Goal: Information Seeking & Learning: Learn about a topic

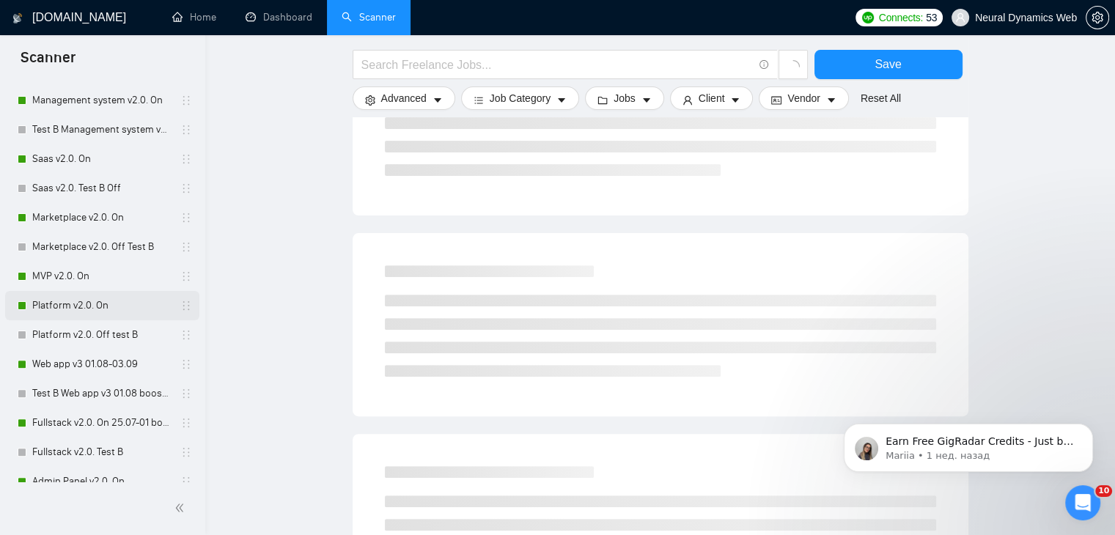
scroll to position [440, 0]
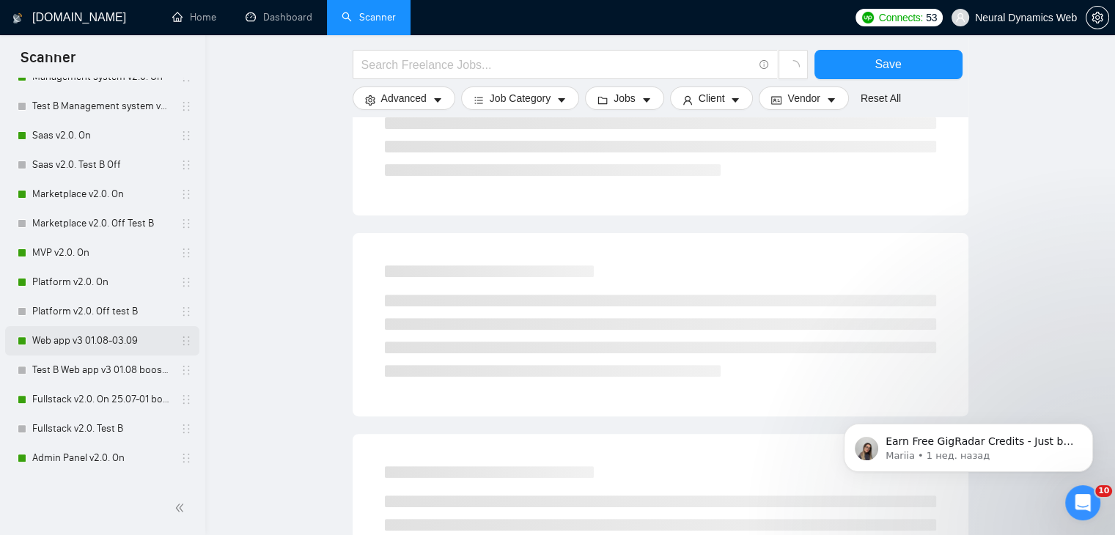
click at [72, 342] on link "Web app v3 01.08-03.09" at bounding box center [101, 340] width 139 height 29
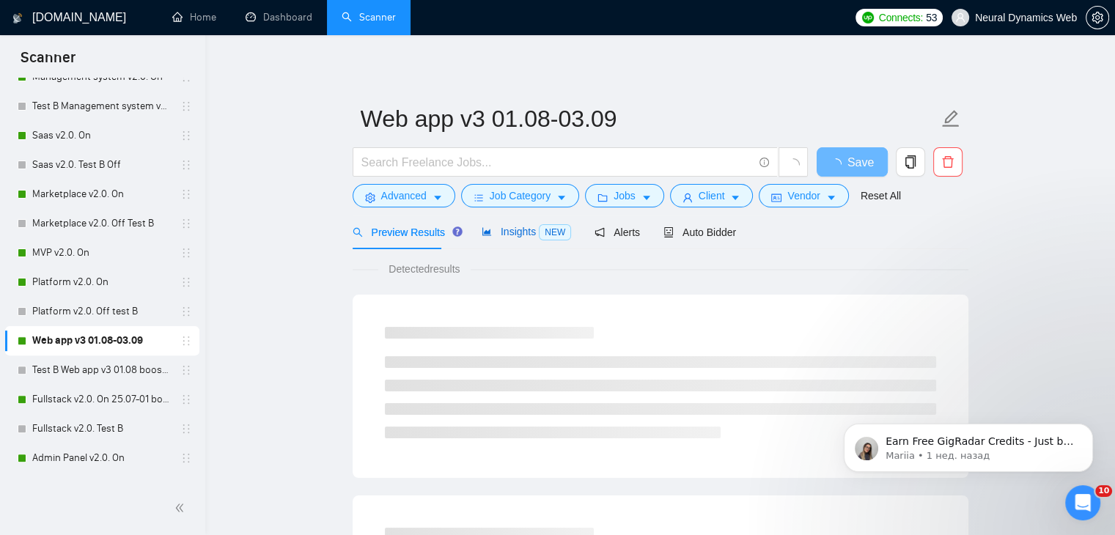
click at [513, 231] on span "Insights NEW" at bounding box center [526, 232] width 89 height 12
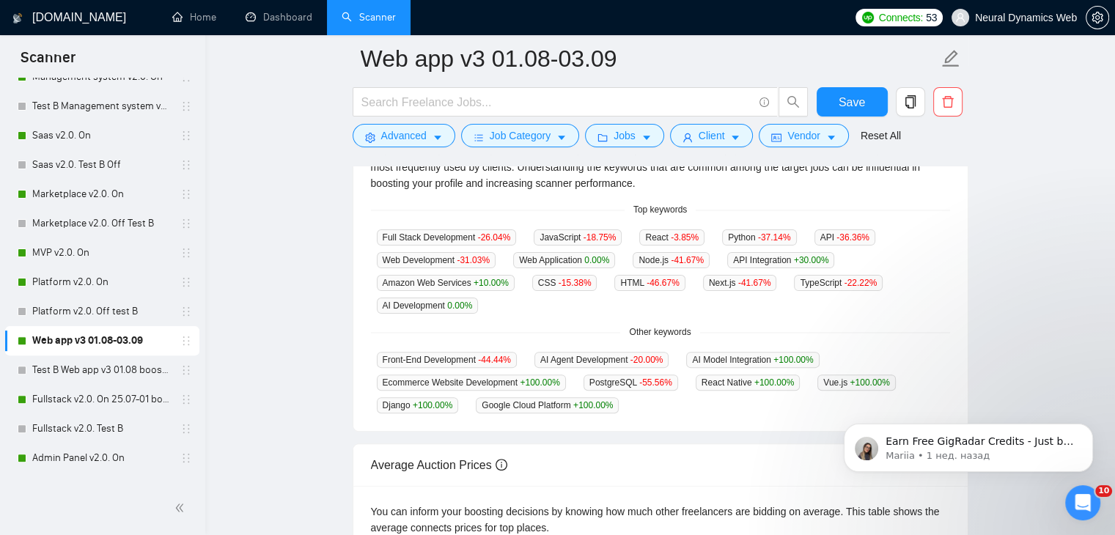
scroll to position [366, 0]
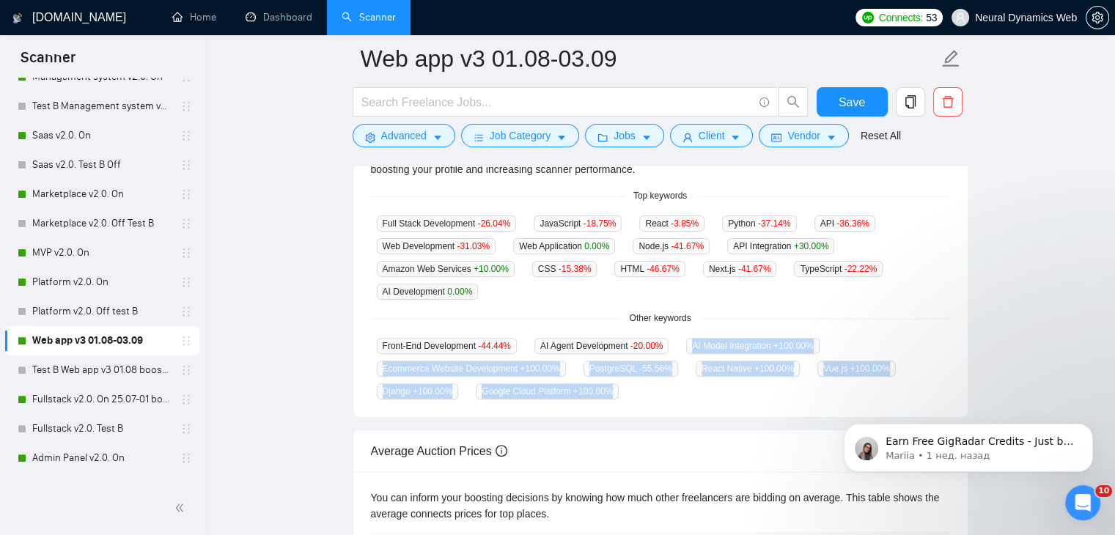
drag, startPoint x: 683, startPoint y: 344, endPoint x: 761, endPoint y: 405, distance: 98.7
click at [761, 405] on div "GigRadar analyses the keywords used in the jobs found by this scanner to help y…" at bounding box center [660, 264] width 614 height 306
copy div "AI Model Integration +100.00 % Ecommerce Website Development +100.00 % PostgreS…"
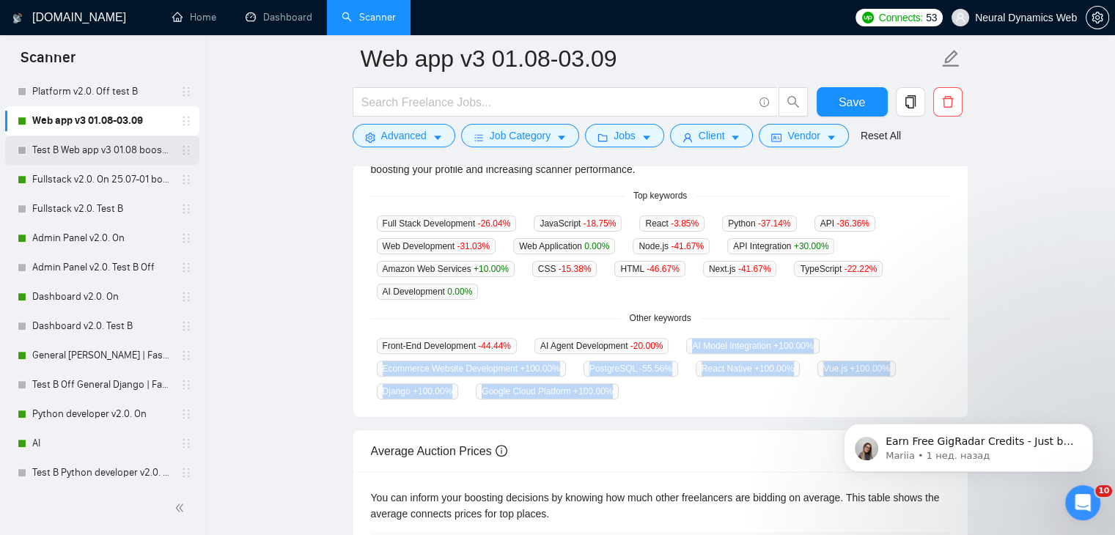
scroll to position [733, 0]
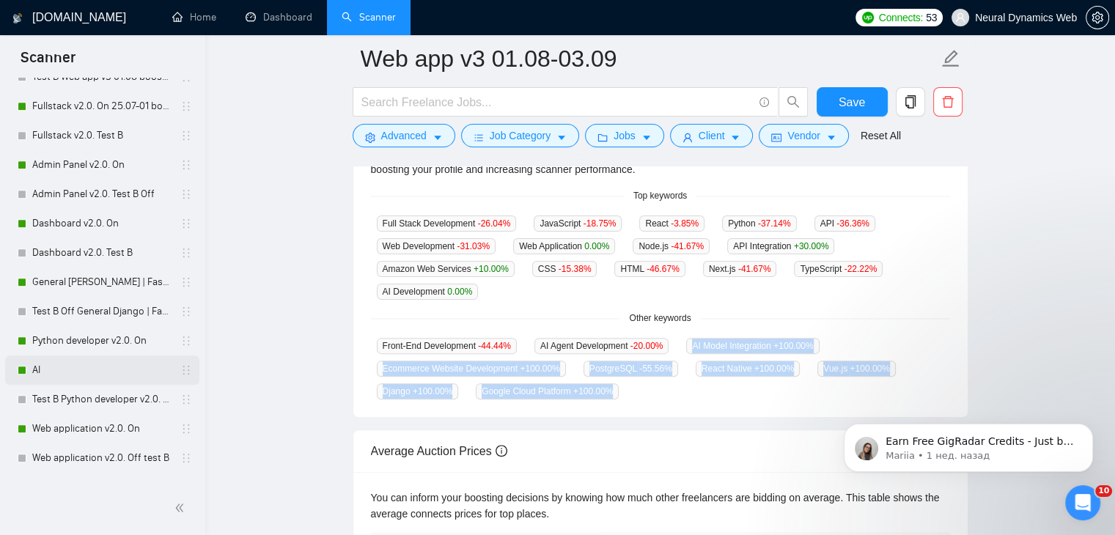
click at [68, 364] on link "AI" at bounding box center [101, 369] width 139 height 29
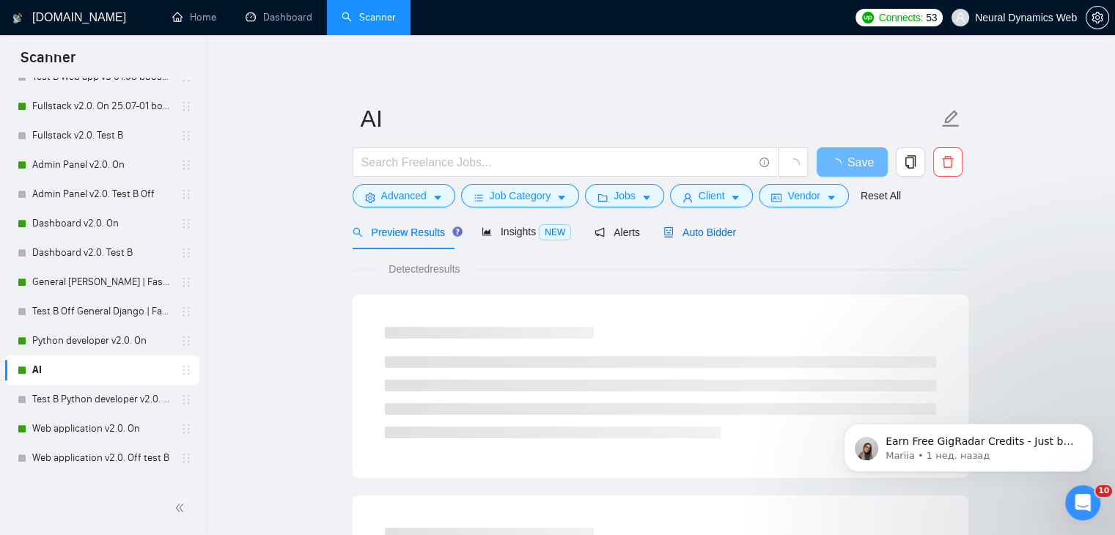
click at [677, 234] on span "Auto Bidder" at bounding box center [699, 232] width 73 height 12
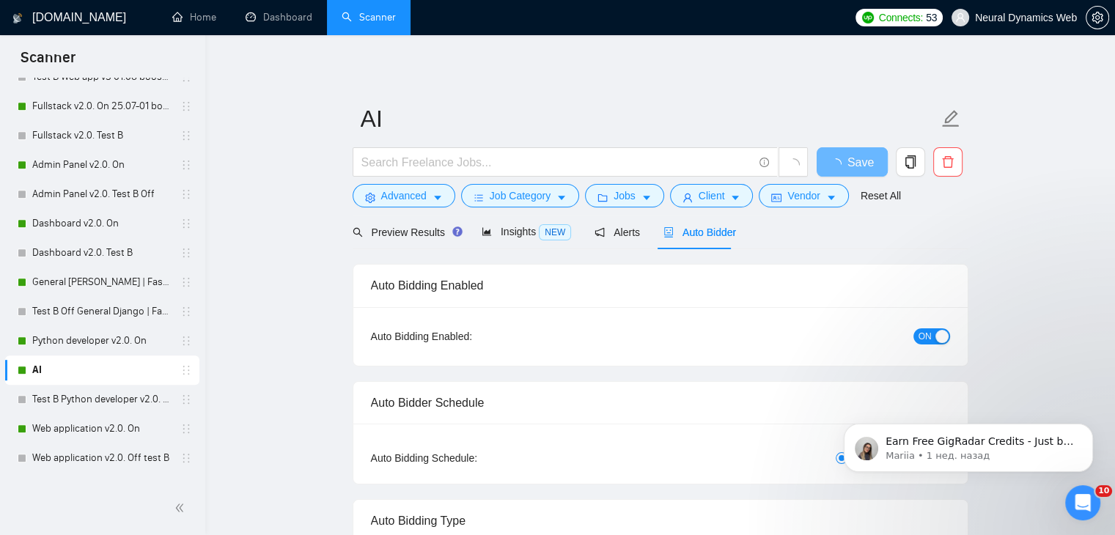
checkbox input "true"
click at [517, 232] on span "Insights NEW" at bounding box center [526, 232] width 89 height 12
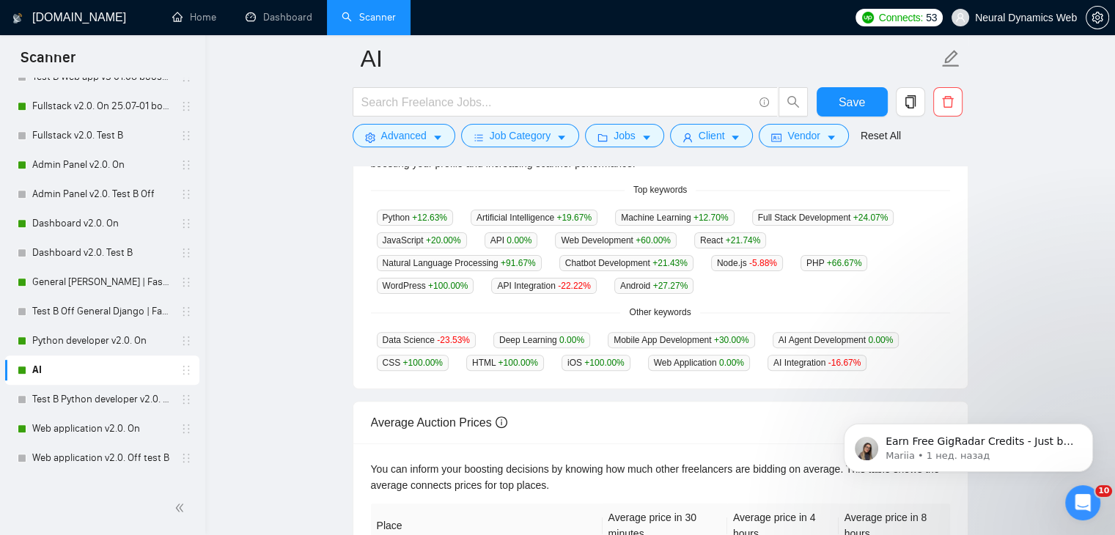
scroll to position [366, 0]
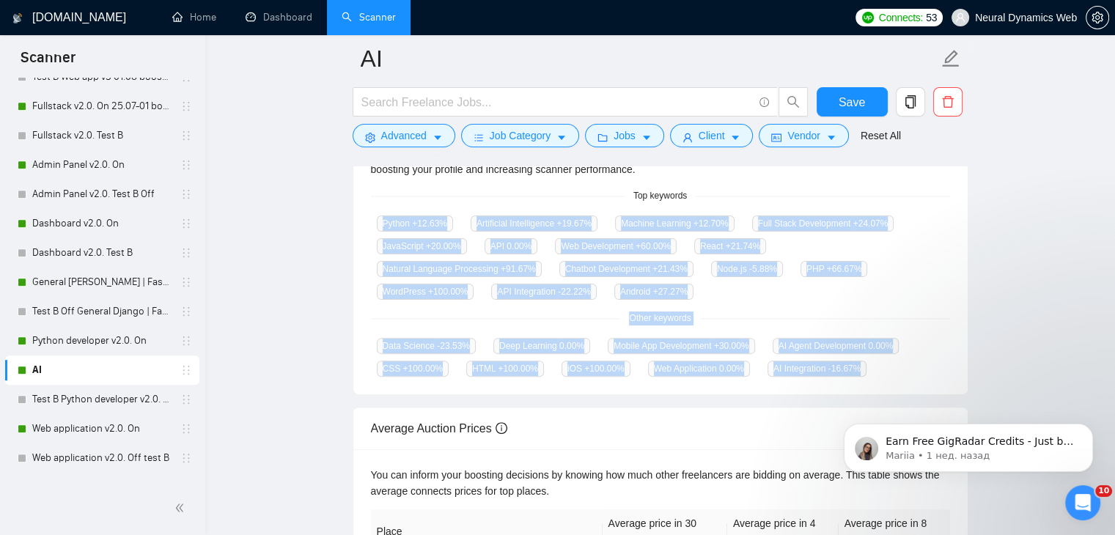
drag, startPoint x: 375, startPoint y: 219, endPoint x: 666, endPoint y: 118, distance: 307.4
click at [861, 364] on div "GigRadar analyses the keywords used in the jobs found by this scanner to help y…" at bounding box center [660, 252] width 614 height 283
copy div "Python +12.63 % Artificial Intelligence +19.67 % Machine Learning +12.70 % Full…"
drag, startPoint x: 281, startPoint y: 18, endPoint x: 337, endPoint y: 254, distance: 243.4
click at [281, 18] on link "Dashboard" at bounding box center [279, 17] width 67 height 12
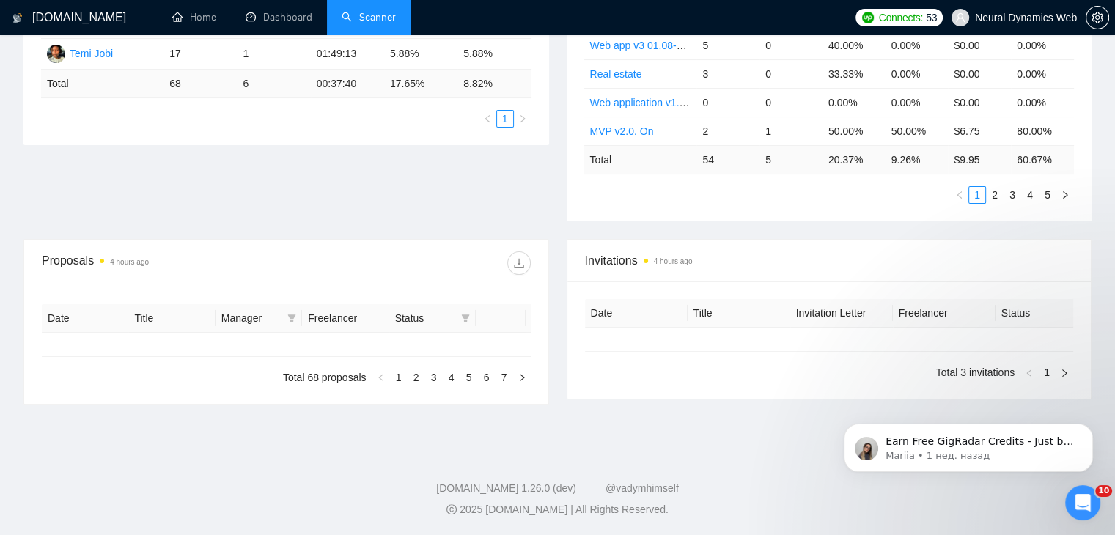
type input "[DATE]"
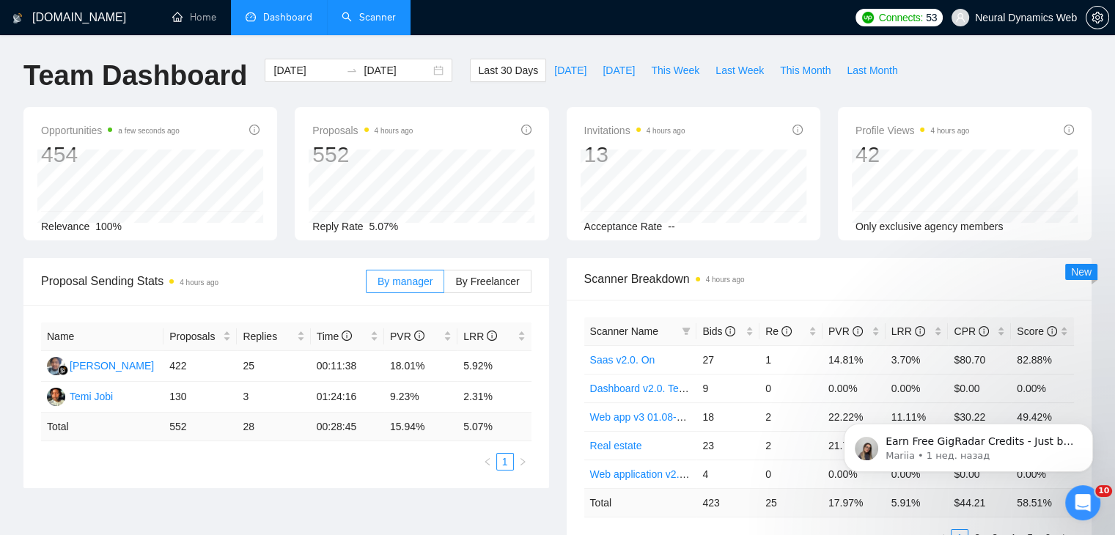
click at [373, 22] on link "Scanner" at bounding box center [369, 17] width 54 height 12
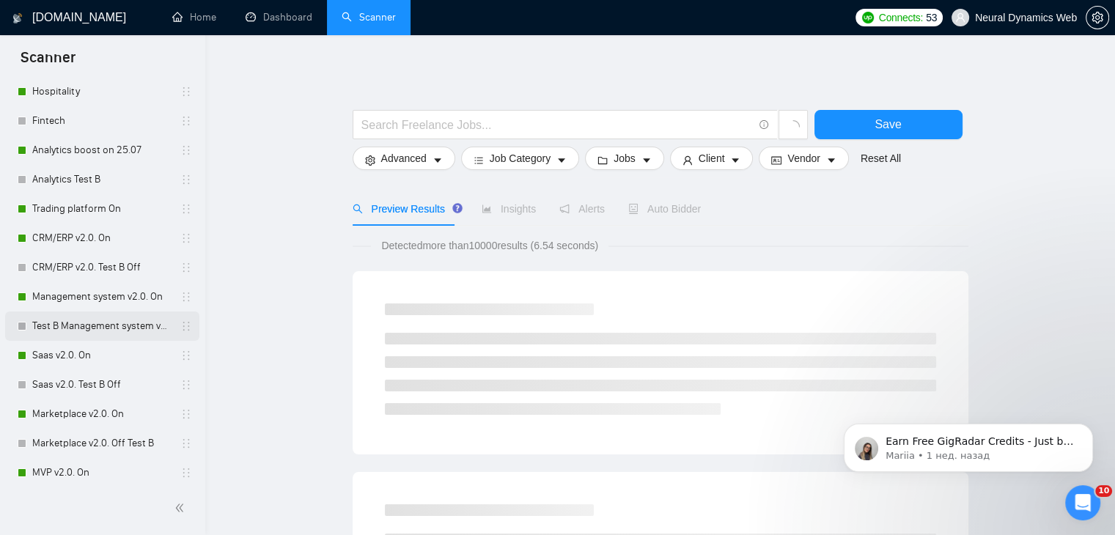
scroll to position [147, 0]
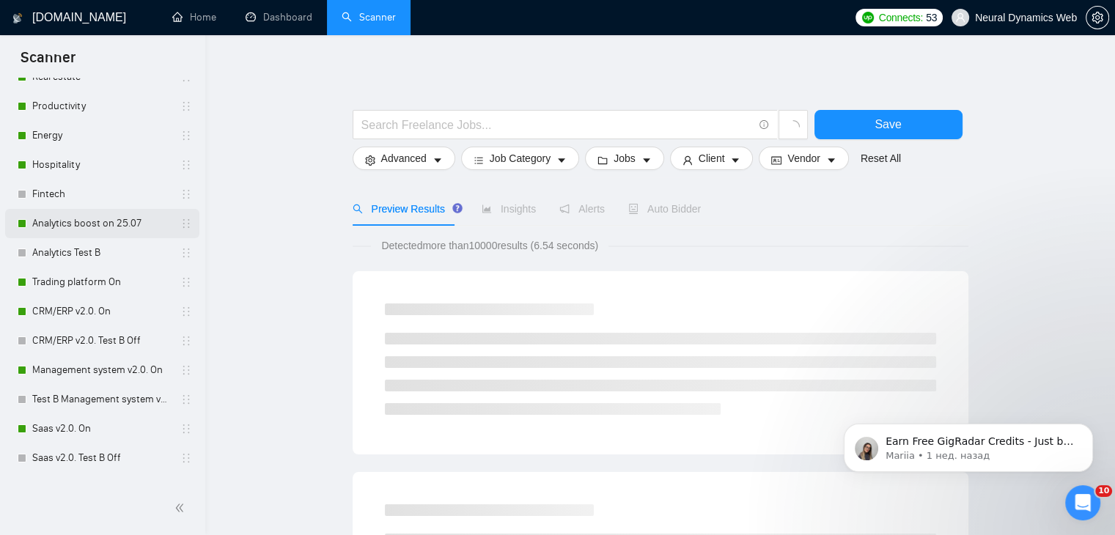
click at [64, 218] on link "Analytics boost on 25.07" at bounding box center [101, 223] width 139 height 29
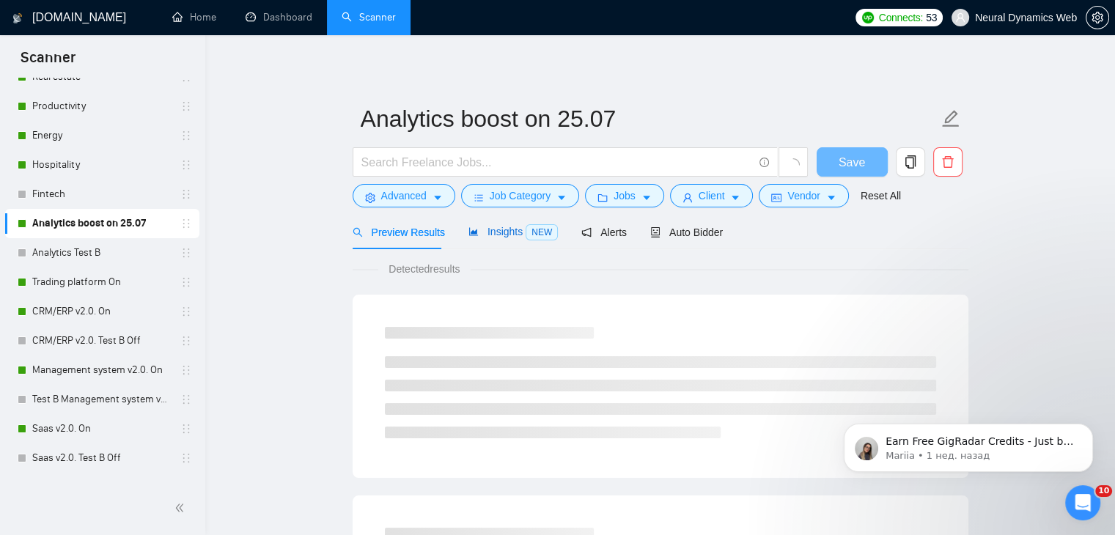
click at [508, 231] on span "Insights NEW" at bounding box center [512, 232] width 89 height 12
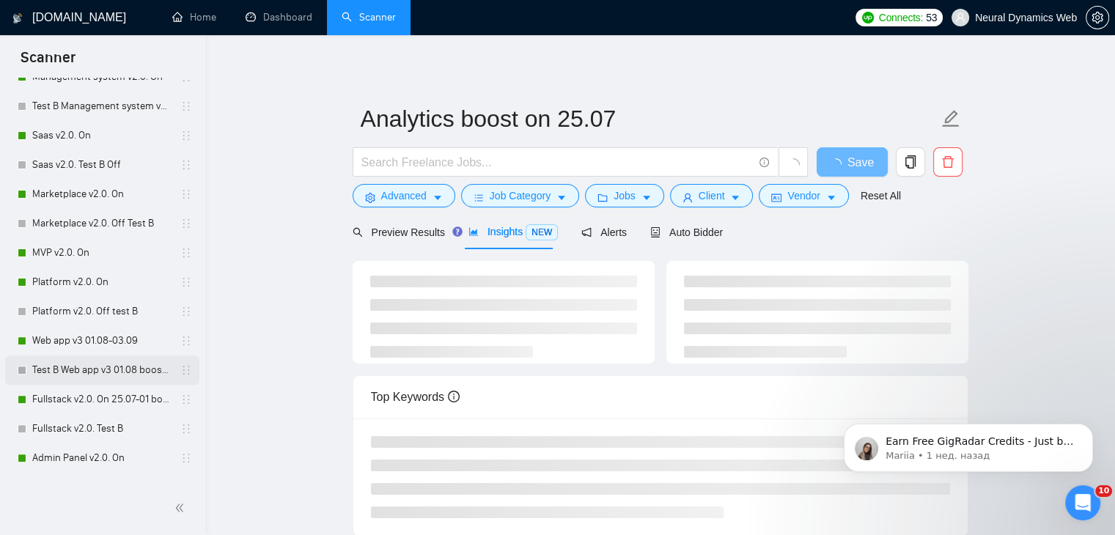
scroll to position [513, 0]
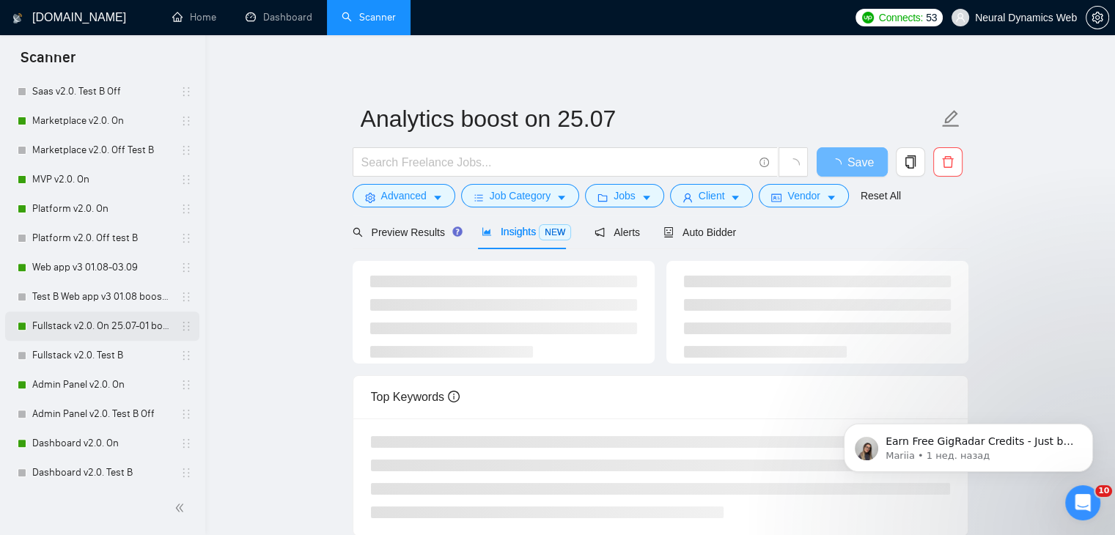
click at [75, 317] on link "Fullstack v2.0. On 25.07-01 boost" at bounding box center [101, 326] width 139 height 29
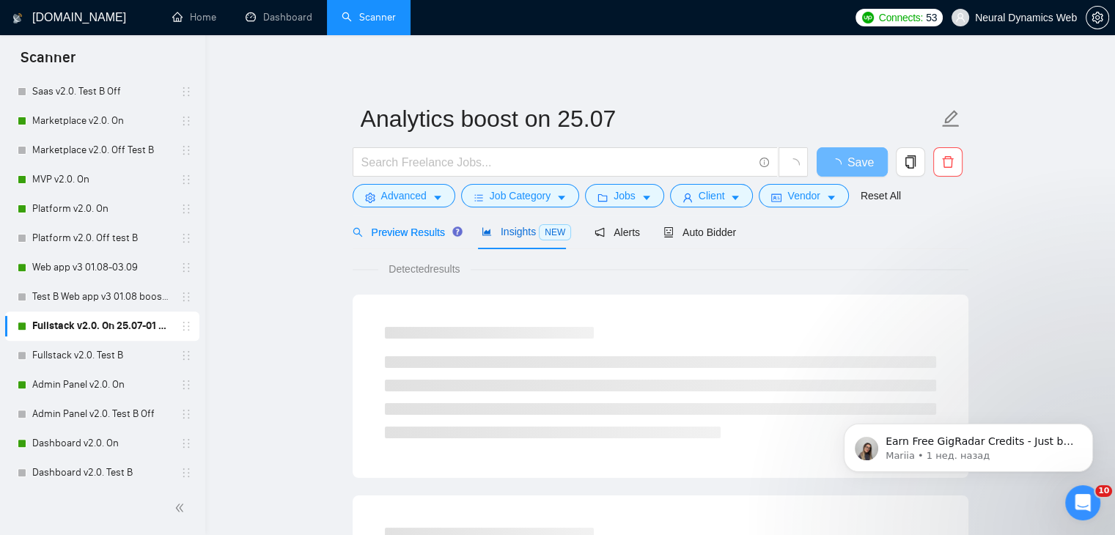
click at [514, 233] on span "Insights NEW" at bounding box center [526, 232] width 89 height 12
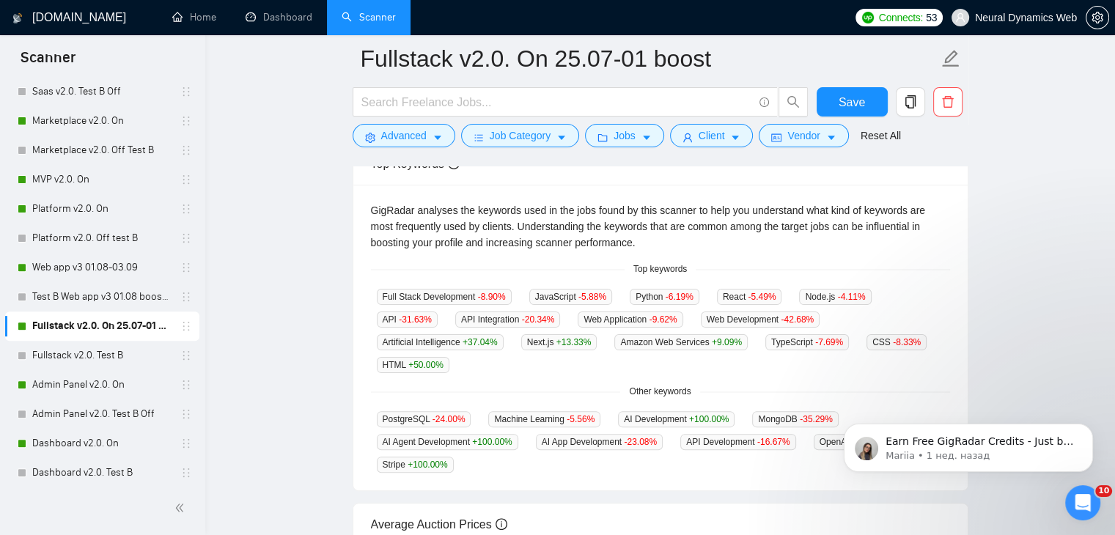
scroll to position [366, 0]
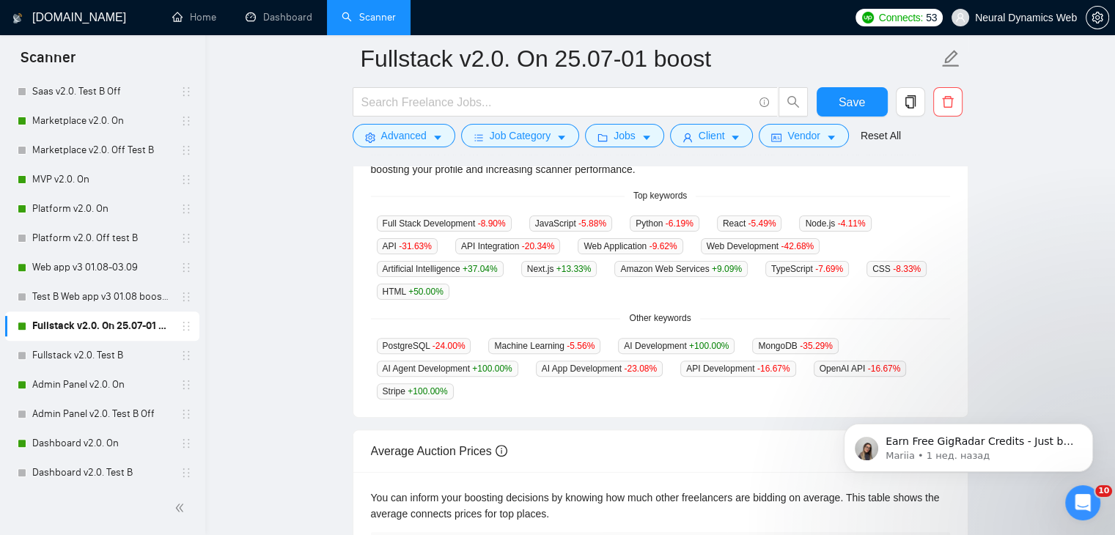
click at [334, 286] on main "Fullstack v2.0. On 25.07-01 boost Save Advanced Job Category Jobs Client Vendor…" at bounding box center [660, 197] width 863 height 1011
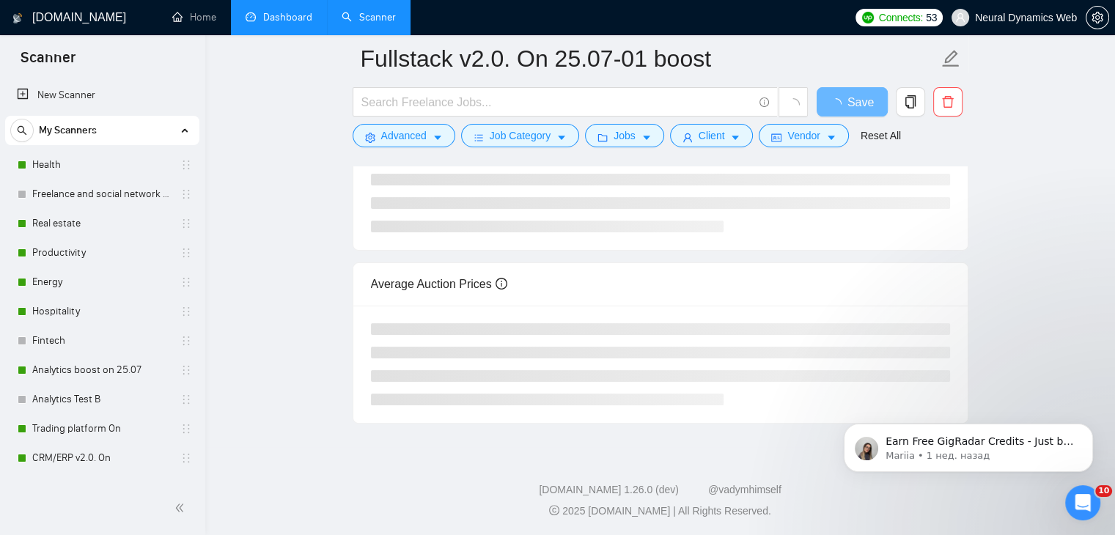
click at [265, 23] on link "Dashboard" at bounding box center [279, 17] width 67 height 12
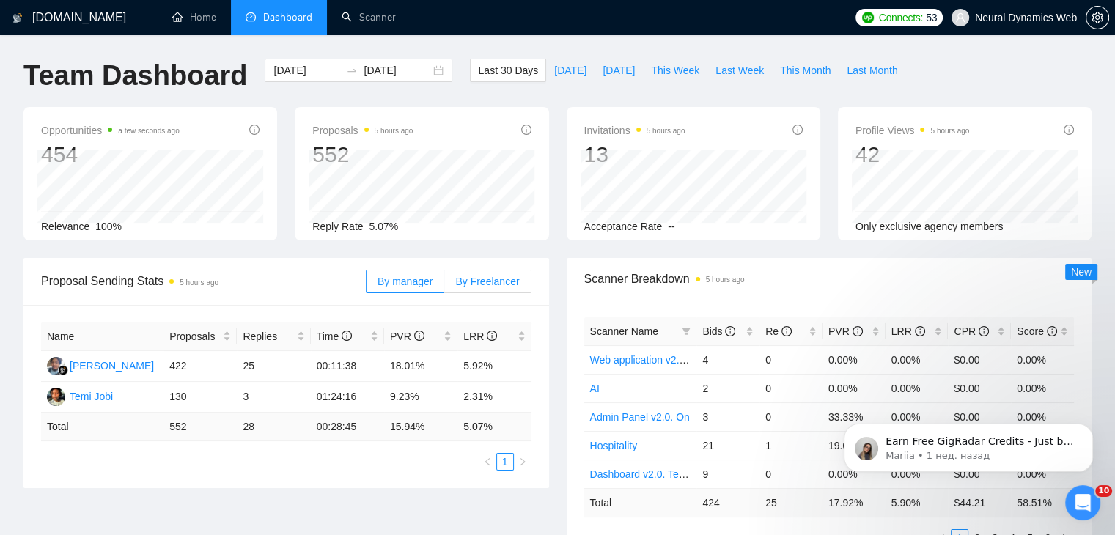
click at [514, 282] on span "By Freelancer" at bounding box center [487, 282] width 64 height 12
click at [444, 285] on input "By Freelancer" at bounding box center [444, 285] width 0 height 0
